Goal: Navigation & Orientation: Find specific page/section

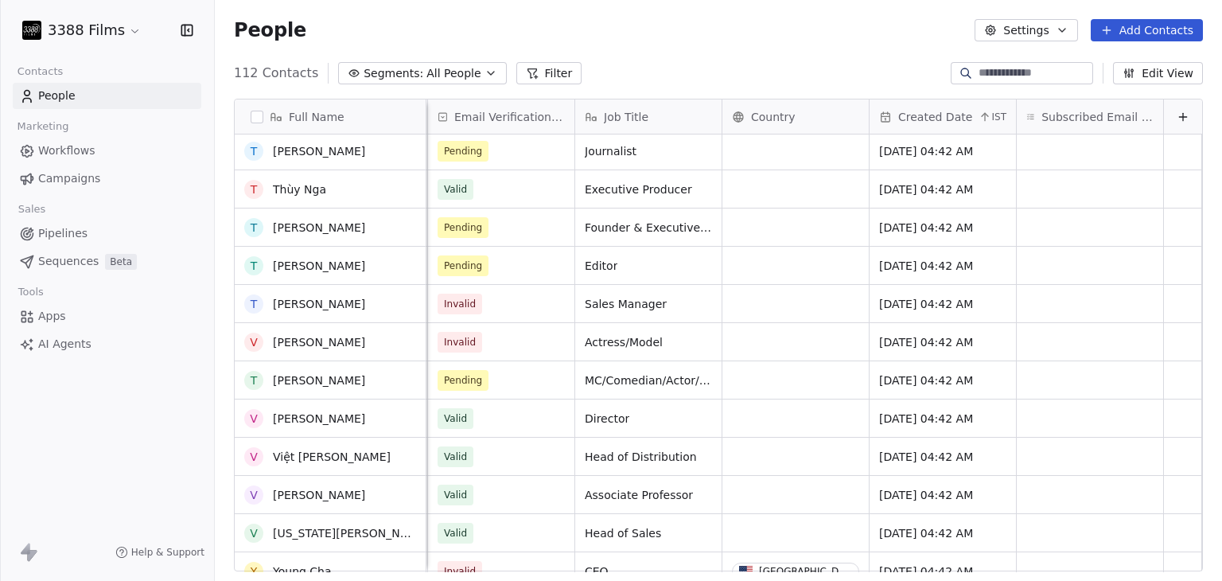
scroll to position [3838, 0]
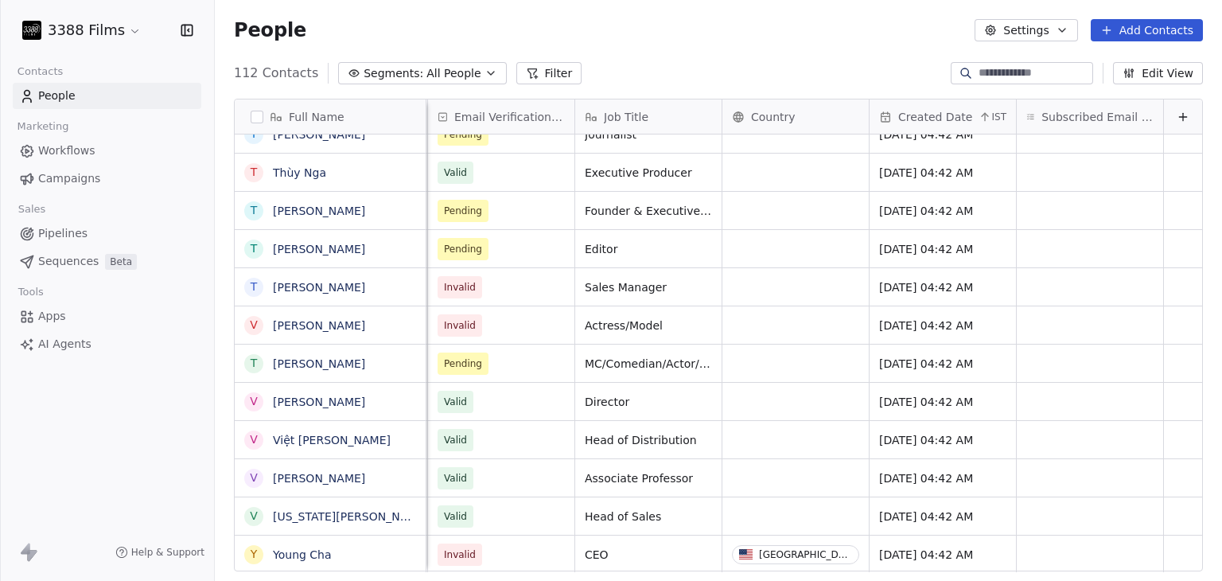
click at [107, 36] on html "3388 Films Contacts People Marketing Workflows Campaigns Sales Pipelines Sequen…" at bounding box center [611, 290] width 1222 height 581
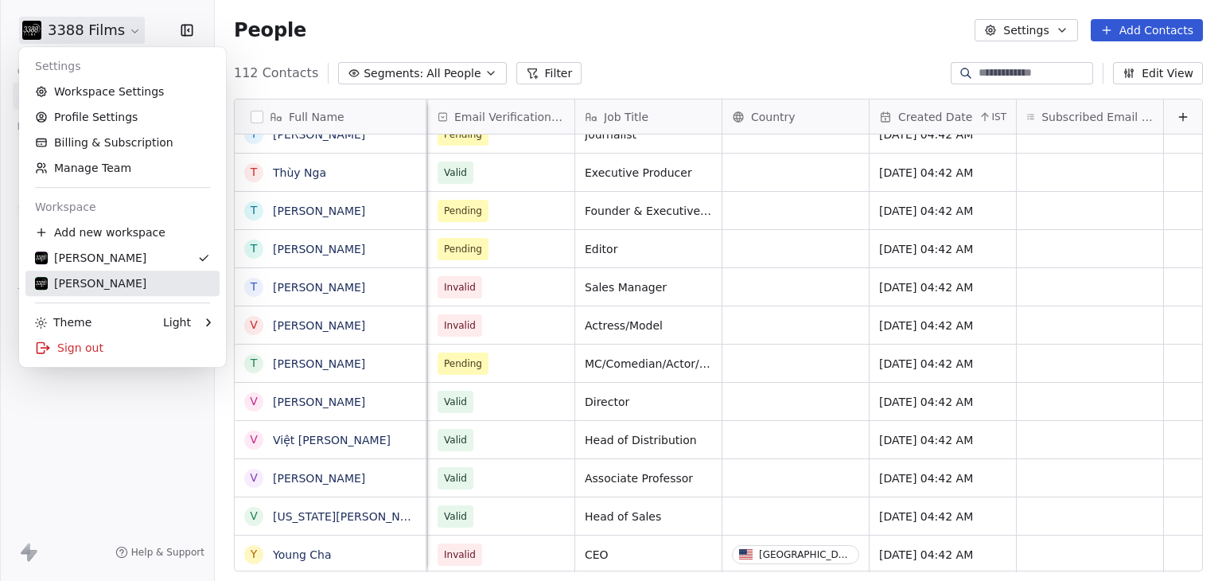
click at [95, 285] on div "[PERSON_NAME]" at bounding box center [90, 283] width 111 height 16
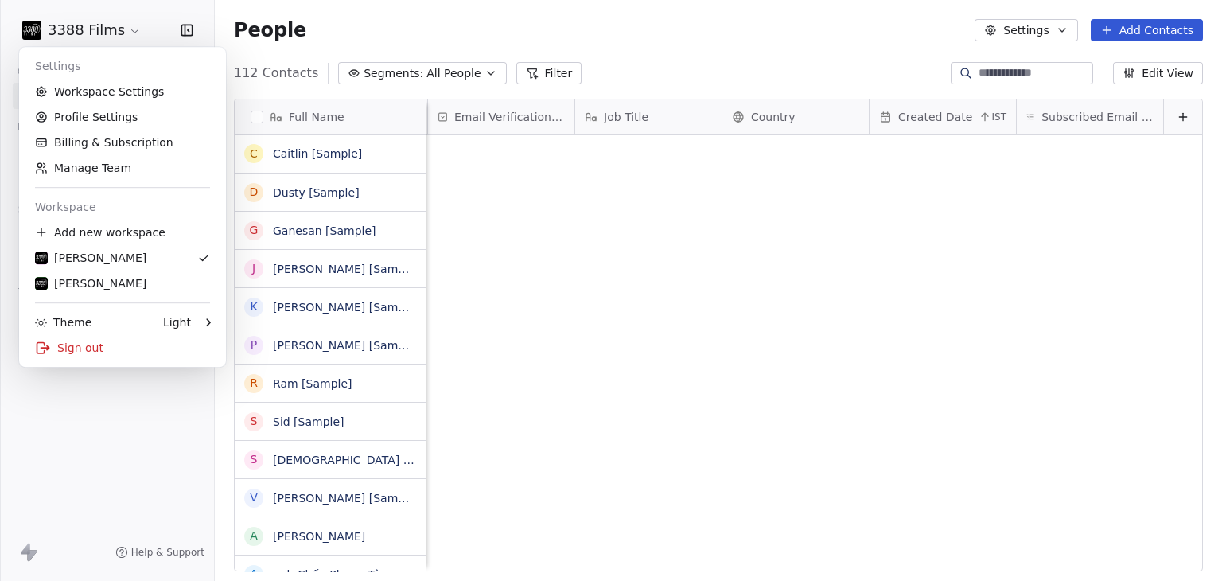
scroll to position [0, 0]
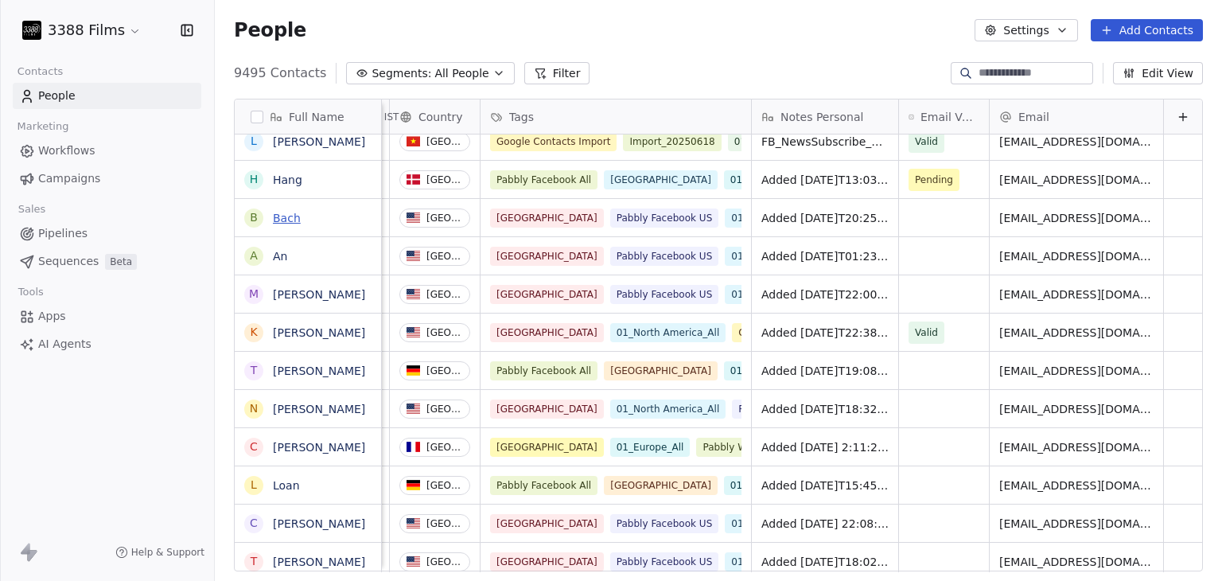
click at [295, 222] on link "Bach" at bounding box center [287, 218] width 28 height 13
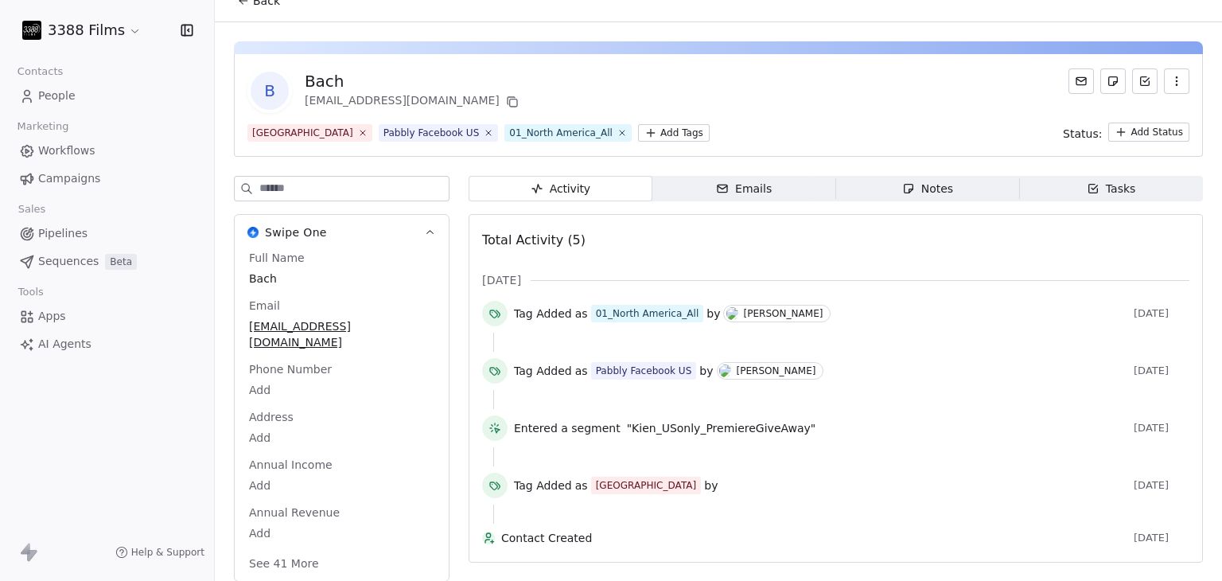
click at [270, 9] on button "Back" at bounding box center [258, 0] width 62 height 29
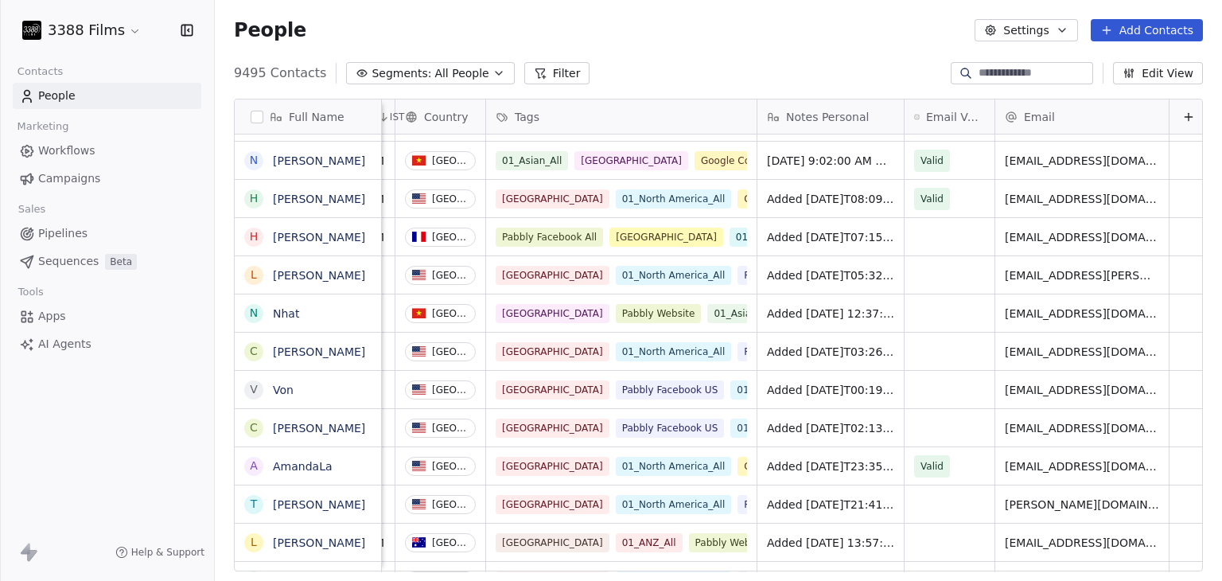
scroll to position [0, 318]
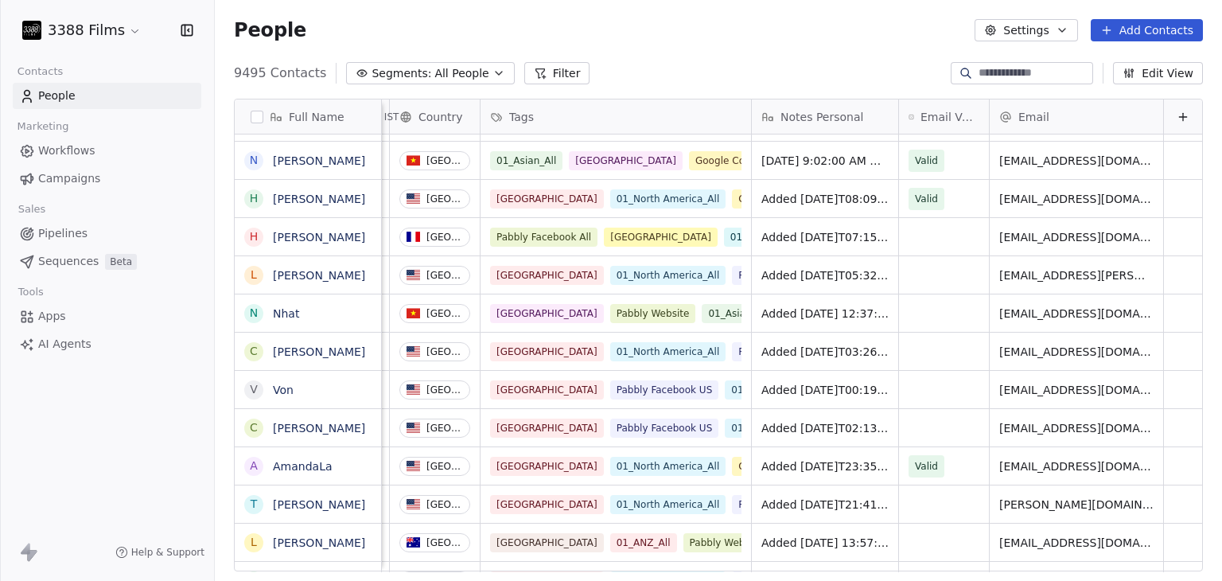
click at [70, 33] on html "3388 Films Contacts People Marketing Workflows Campaigns Sales Pipelines Sequen…" at bounding box center [611, 290] width 1222 height 581
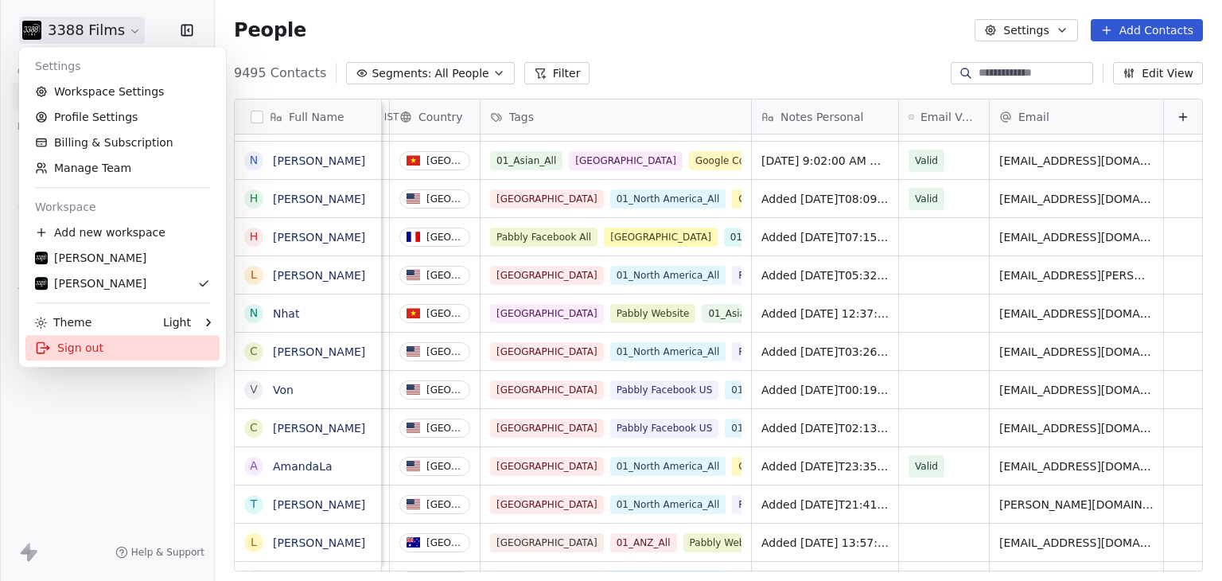
click at [79, 345] on div "Sign out" at bounding box center [122, 347] width 194 height 25
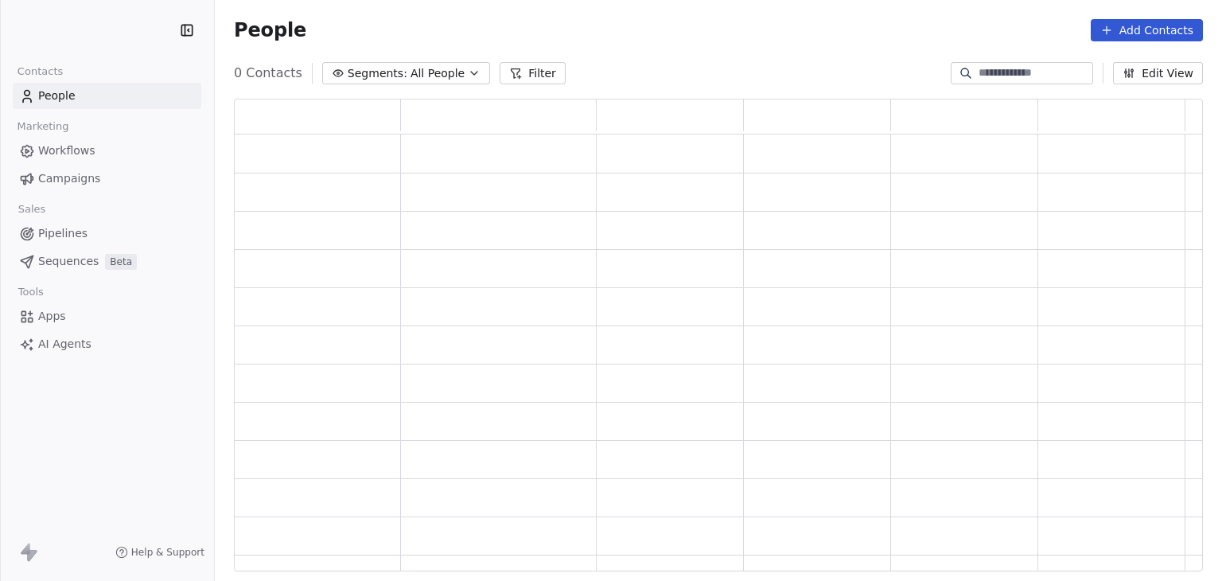
scroll to position [460, 956]
